Goal: Use online tool/utility: Utilize a website feature to perform a specific function

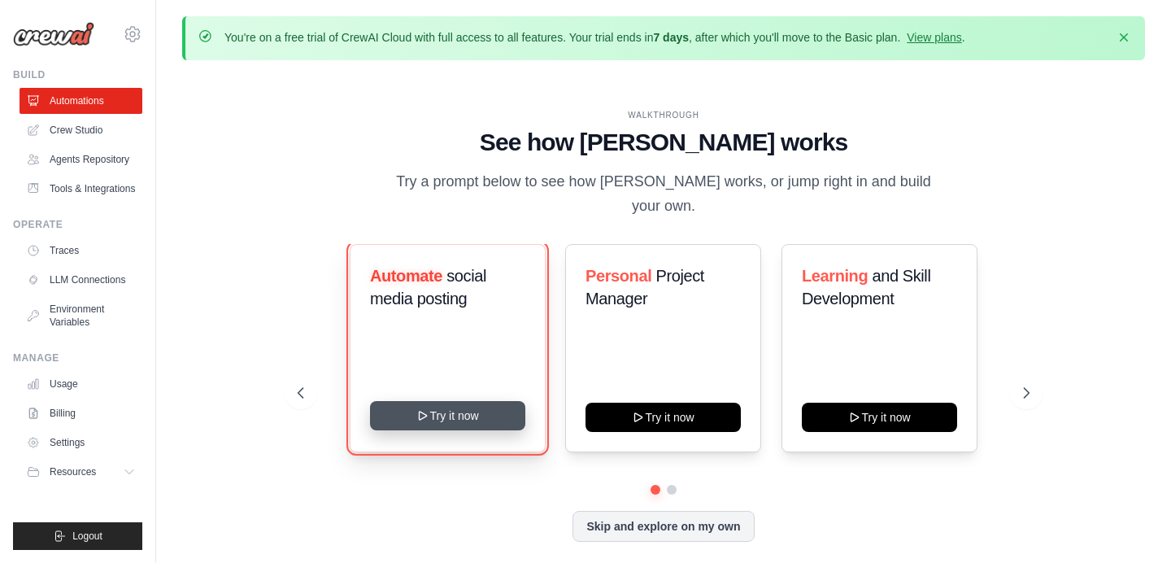
click at [431, 403] on button "Try it now" at bounding box center [447, 415] width 155 height 29
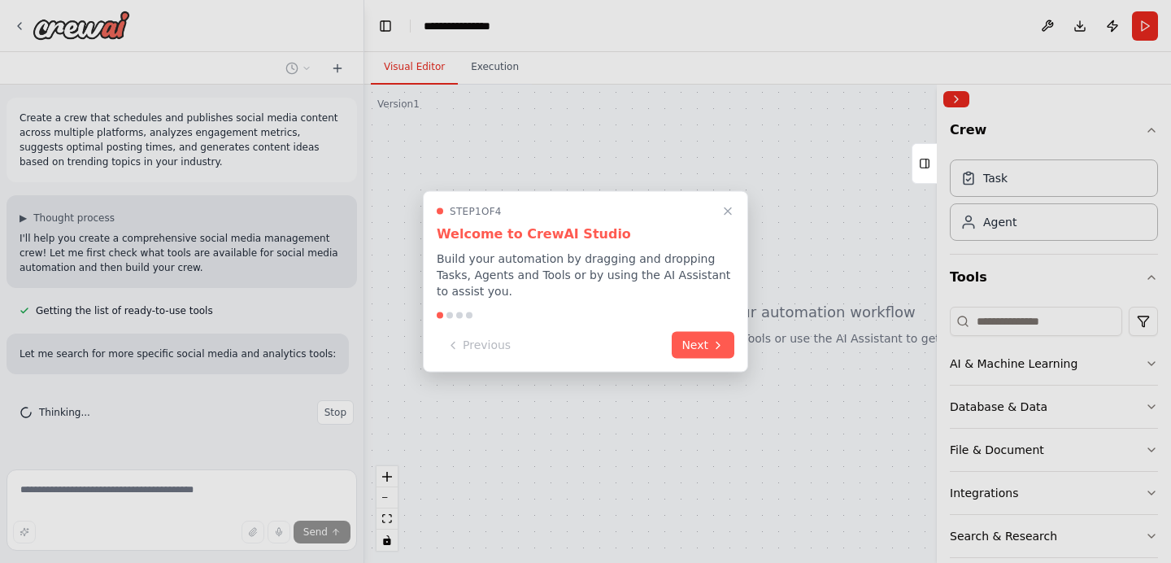
scroll to position [20, 0]
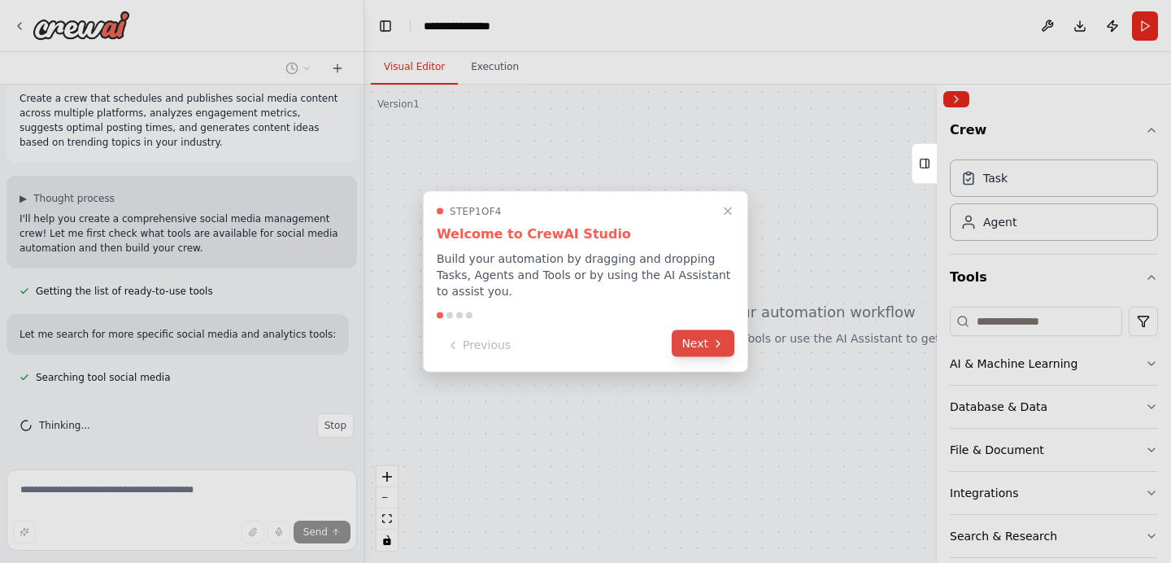
click at [697, 343] on button "Next" at bounding box center [703, 343] width 63 height 27
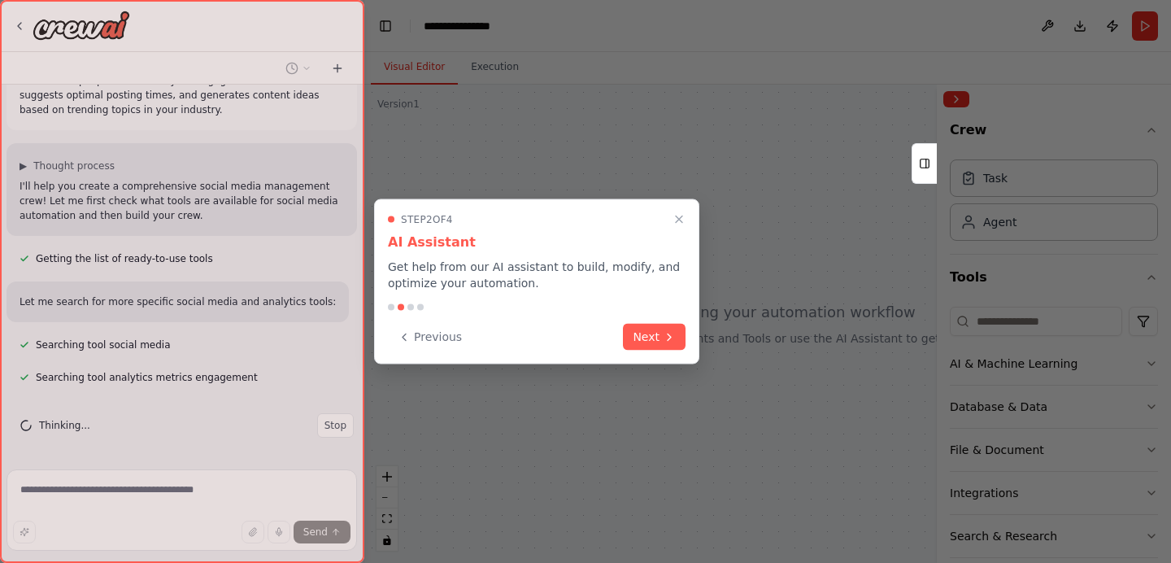
click at [690, 343] on div "Step 2 of 4 AI Assistant Get help from our AI assistant to build, modify, and o…" at bounding box center [536, 281] width 325 height 165
click at [655, 338] on button "Next" at bounding box center [654, 335] width 63 height 27
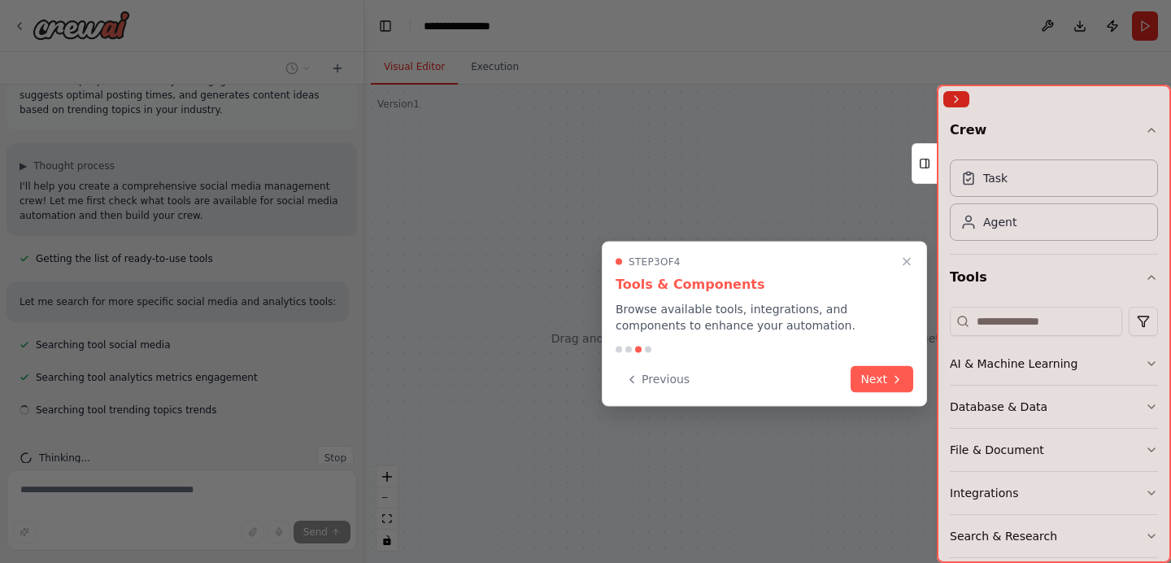
scroll to position [85, 0]
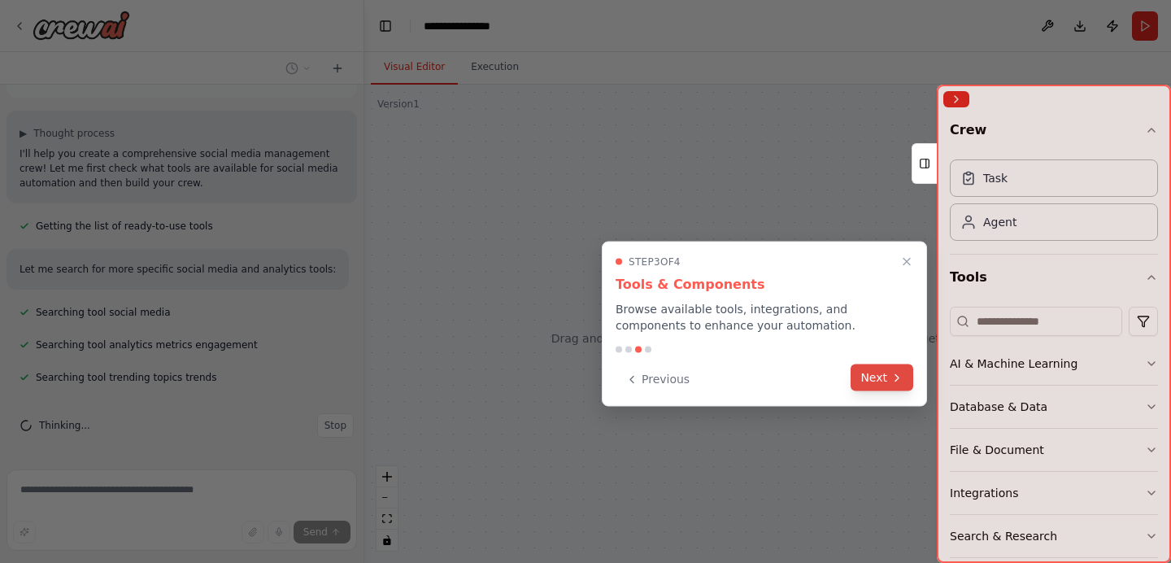
click at [872, 379] on button "Next" at bounding box center [882, 377] width 63 height 27
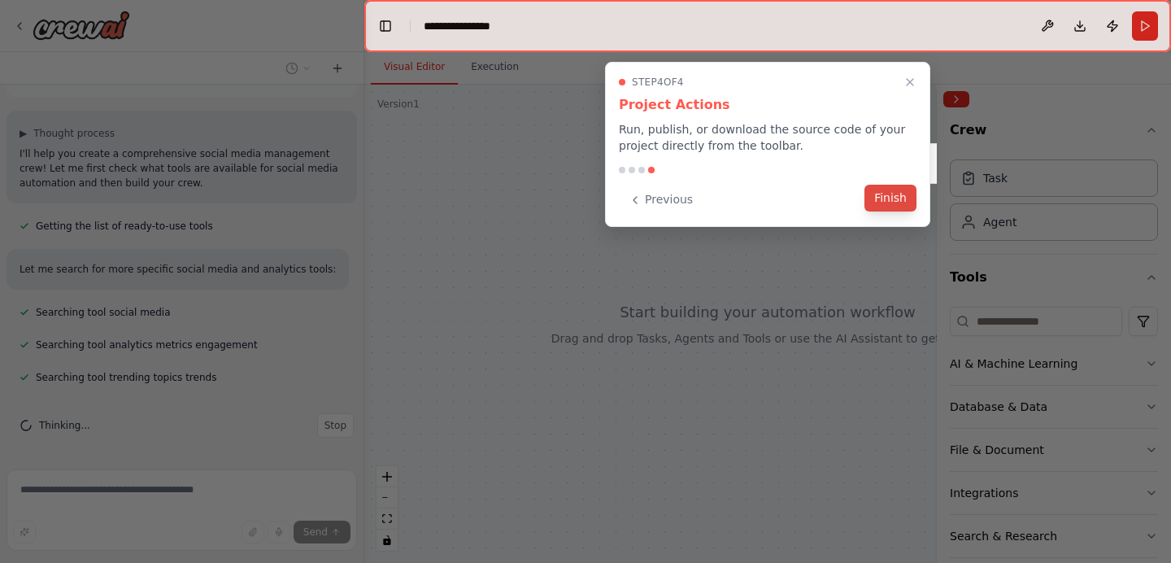
click at [876, 200] on button "Finish" at bounding box center [891, 198] width 52 height 27
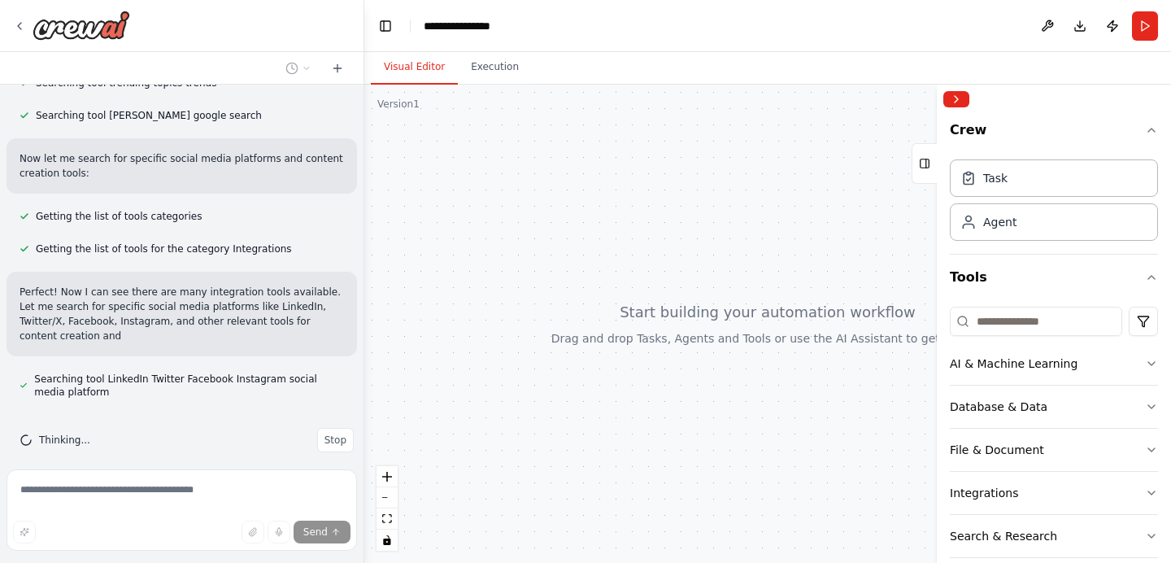
scroll to position [394, 0]
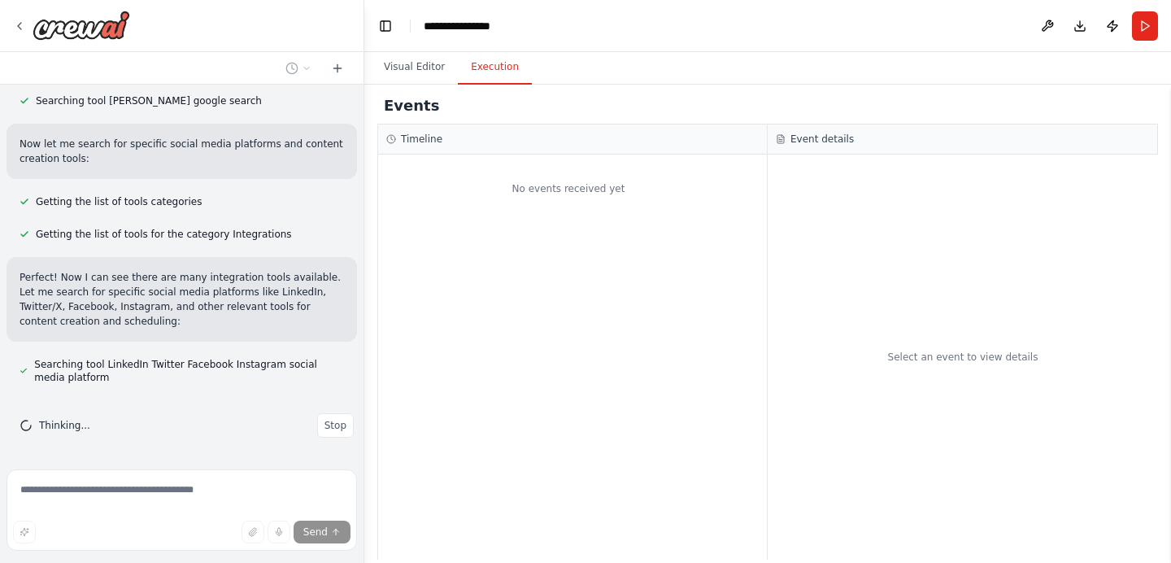
click at [503, 70] on button "Execution" at bounding box center [495, 67] width 74 height 34
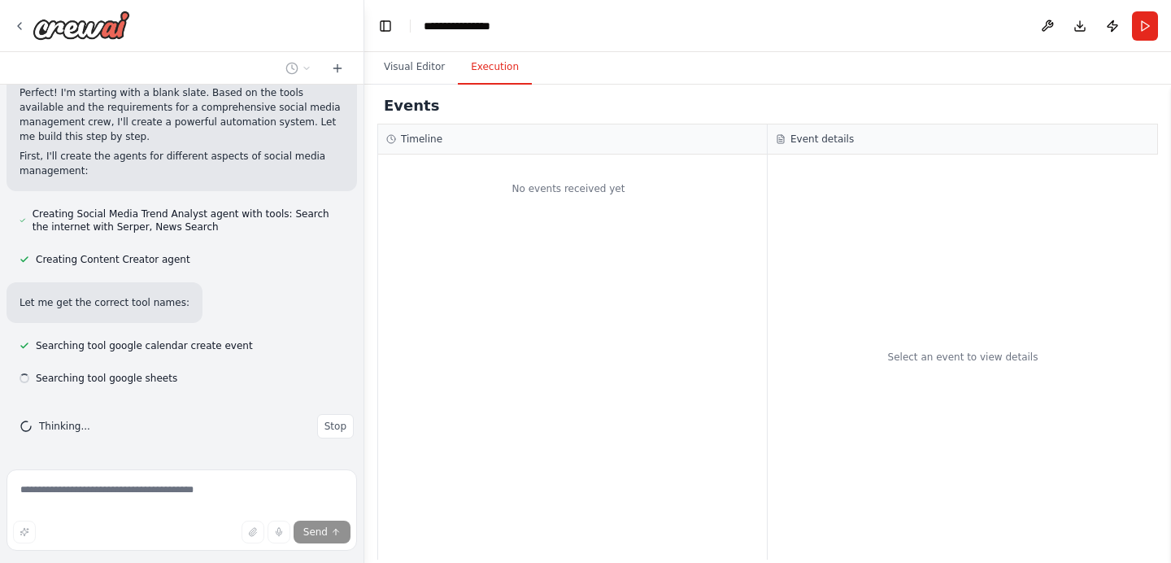
scroll to position [909, 0]
click at [335, 425] on span "Stop" at bounding box center [336, 425] width 22 height 13
type textarea "**********"
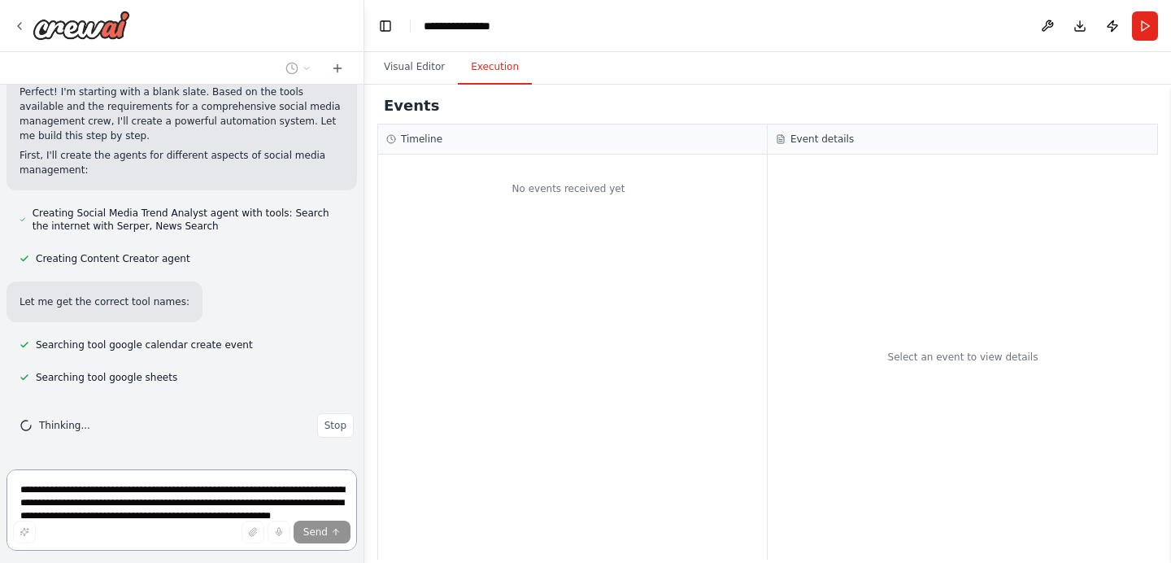
scroll to position [0, 0]
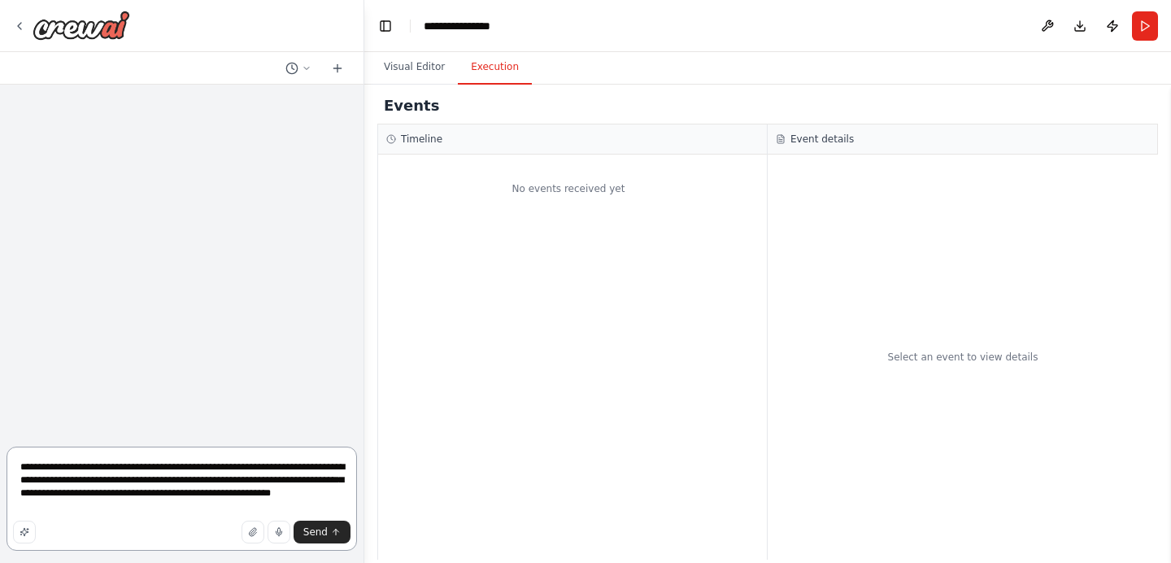
click at [223, 491] on textarea "**********" at bounding box center [182, 499] width 351 height 104
